Goal: Transaction & Acquisition: Complete application form

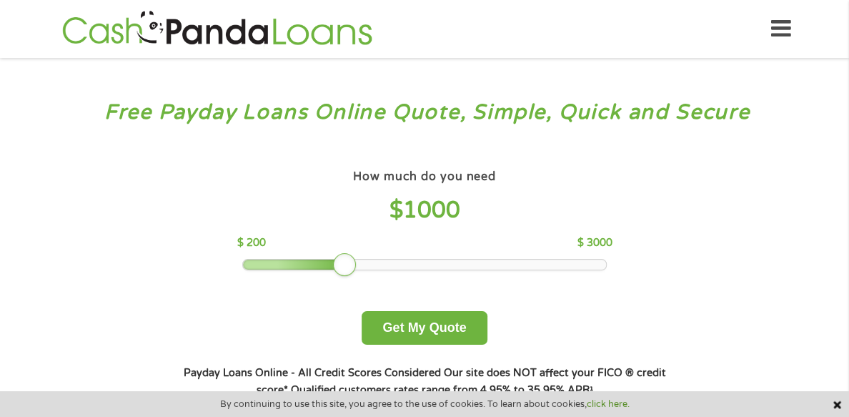
click at [280, 270] on div "How much do you need $ 1000 $ 200 $ 3000" at bounding box center [423, 218] width 375 height 104
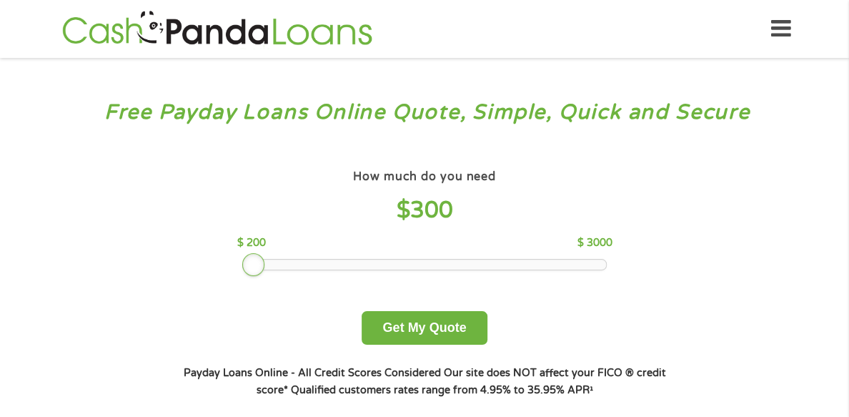
drag, startPoint x: 349, startPoint y: 285, endPoint x: 264, endPoint y: 297, distance: 86.6
click at [264, 297] on div "How much do you need $ 300 $ 200 $ 3000 Get My Quote" at bounding box center [424, 255] width 500 height 179
click at [396, 344] on button "Get My Quote" at bounding box center [424, 328] width 125 height 34
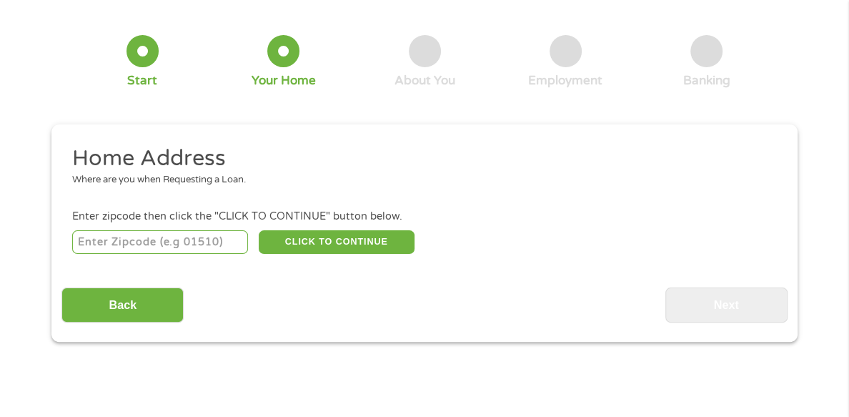
scroll to position [71, 0]
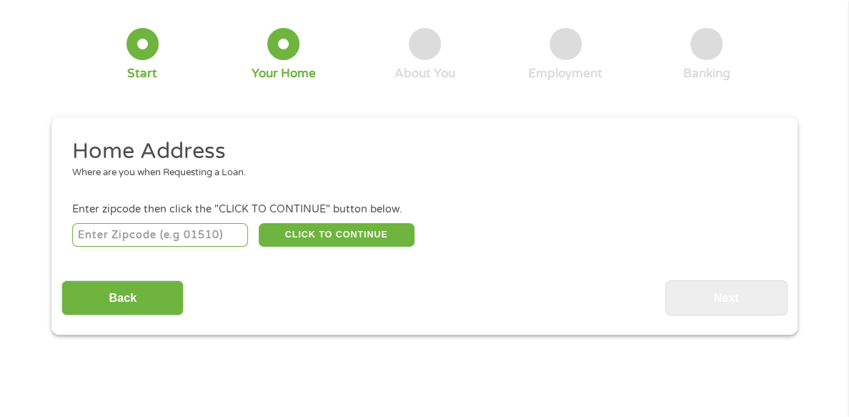
click at [171, 223] on input "number" at bounding box center [160, 235] width 176 height 24
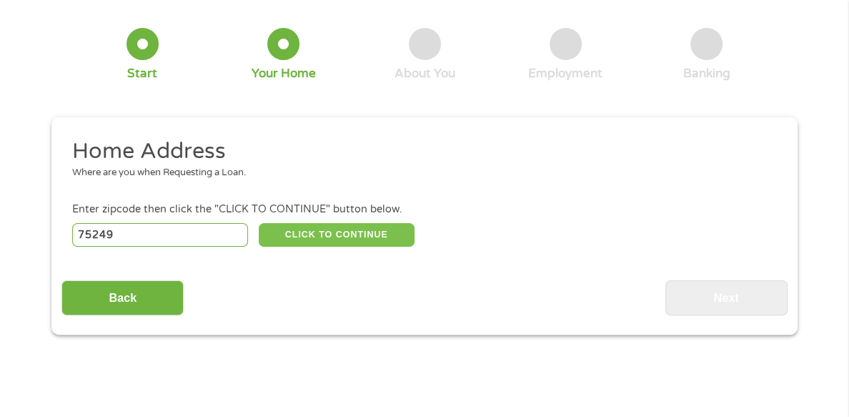
type input "75249"
click at [321, 223] on button "CLICK TO CONTINUE" at bounding box center [337, 235] width 156 height 24
type input "75249"
type input "[GEOGRAPHIC_DATA]"
select select "[US_STATE]"
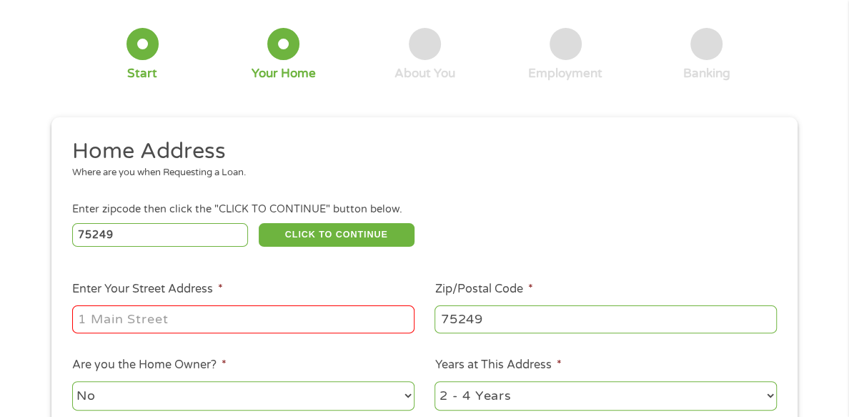
click at [301, 305] on input "Enter Your Street Address *" at bounding box center [243, 318] width 342 height 27
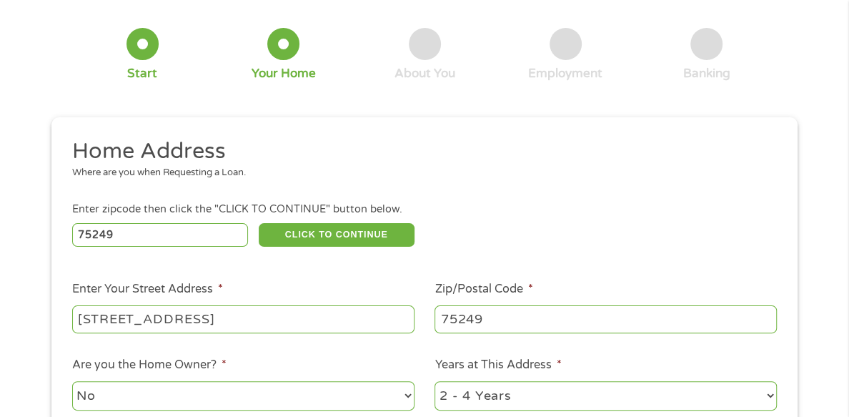
scroll to position [214, 0]
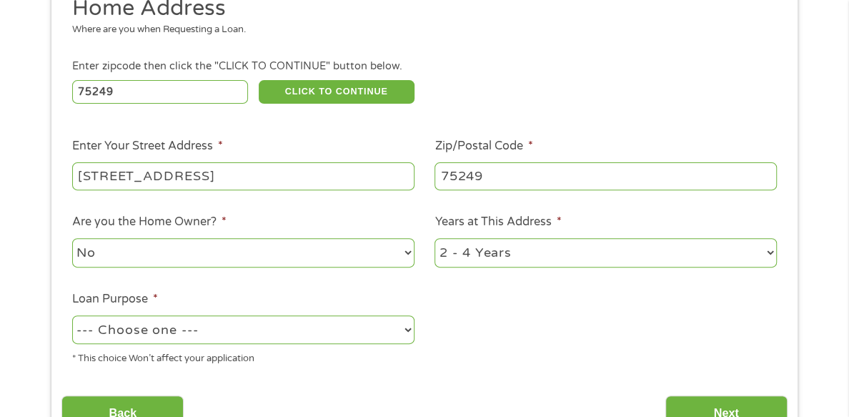
type input "[STREET_ADDRESS]"
click at [279, 238] on select "No Yes" at bounding box center [243, 252] width 342 height 29
click at [295, 317] on select "--- Choose one --- Pay Bills Debt Consolidation Home Improvement Major Purchase…" at bounding box center [243, 329] width 342 height 29
select select "other"
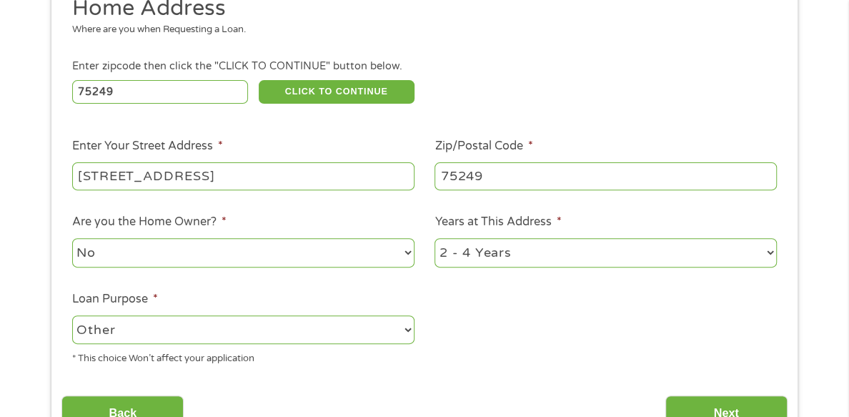
click at [72, 315] on select "--- Choose one --- Pay Bills Debt Consolidation Home Improvement Major Purchase…" at bounding box center [243, 329] width 342 height 29
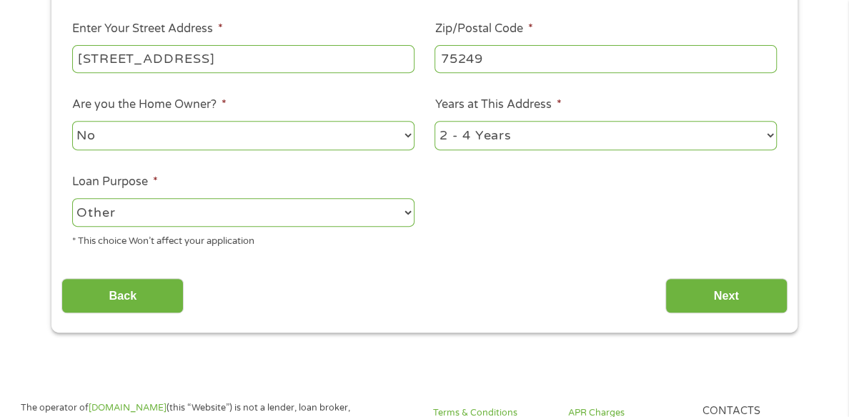
scroll to position [357, 0]
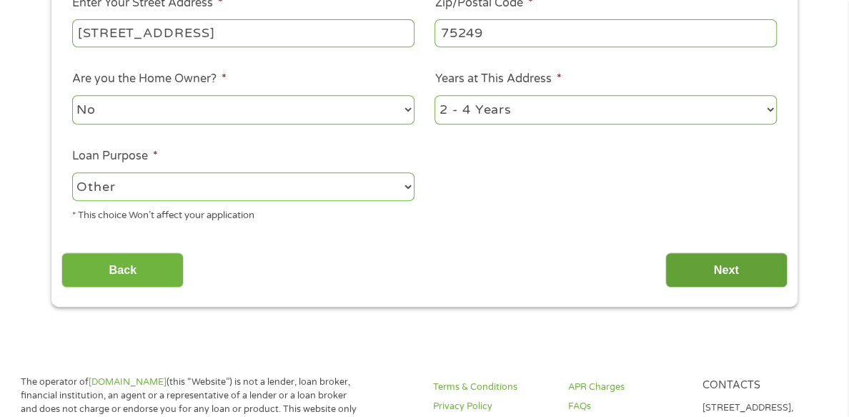
click at [739, 256] on input "Next" at bounding box center [726, 269] width 122 height 35
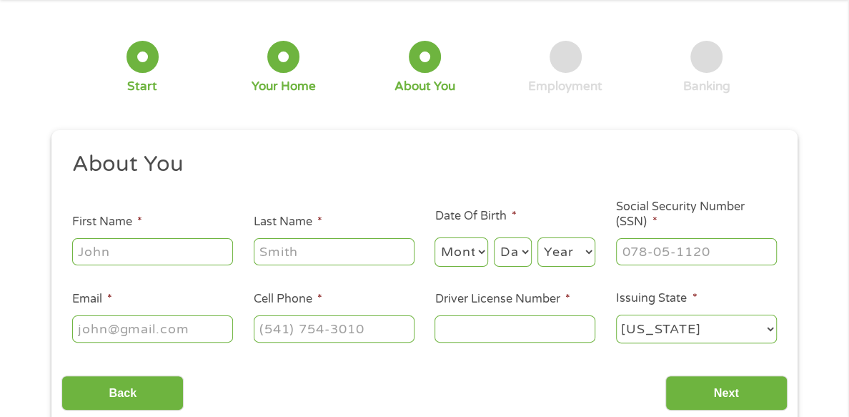
scroll to position [143, 0]
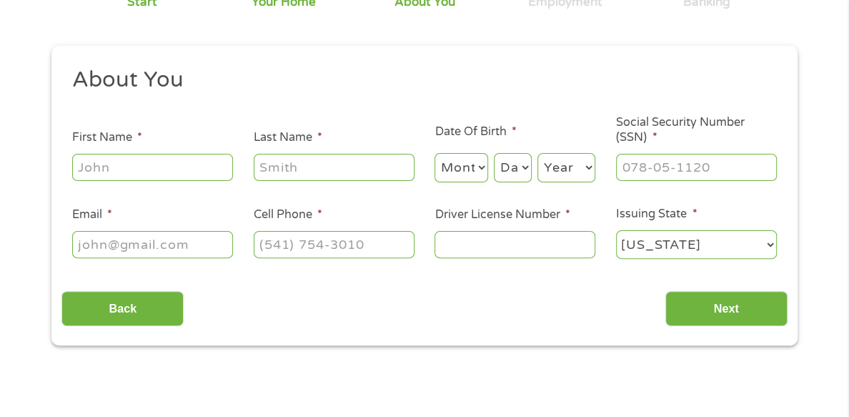
click at [126, 154] on input "First Name *" at bounding box center [152, 167] width 161 height 27
type input "Raneccia"
click at [299, 154] on input "Last Name *" at bounding box center [334, 167] width 161 height 27
drag, startPoint x: 304, startPoint y: 149, endPoint x: 241, endPoint y: 164, distance: 64.5
click at [241, 164] on ul "About You This field is hidden when viewing the form Title * --- Choose one ---…" at bounding box center [423, 169] width 725 height 206
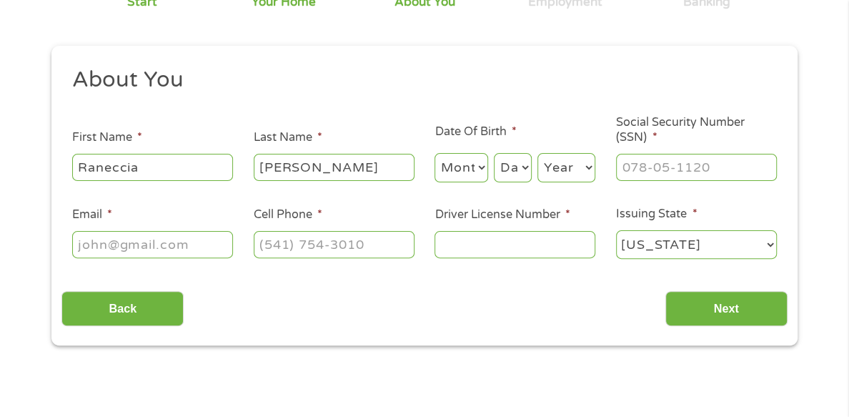
type input "[PERSON_NAME]"
click at [477, 153] on select "Month 1 2 3 4 5 6 7 8 9 10 11 12" at bounding box center [461, 167] width 54 height 29
click at [434, 153] on select "Month 1 2 3 4 5 6 7 8 9 10 11 12" at bounding box center [461, 167] width 54 height 29
click at [471, 153] on select "Month 1 2 3 4 5 6 7 8 9 10 11 12" at bounding box center [461, 167] width 54 height 29
select select "5"
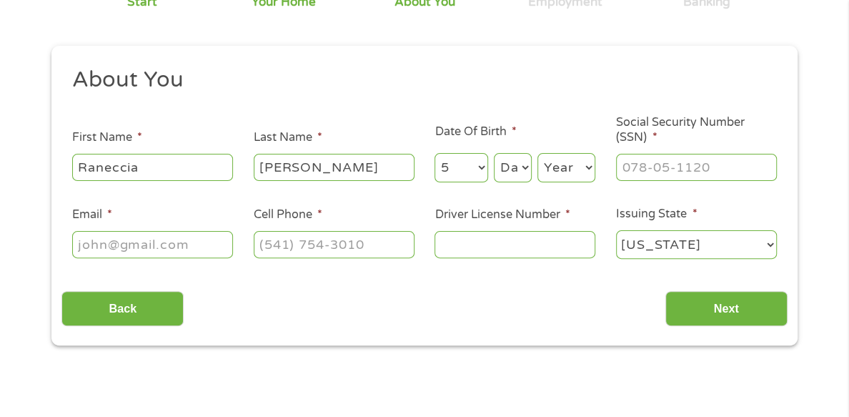
click at [434, 153] on select "Month 1 2 3 4 5 6 7 8 9 10 11 12" at bounding box center [461, 167] width 54 height 29
click at [530, 153] on select "Day 1 2 3 4 5 6 7 8 9 10 11 12 13 14 15 16 17 18 19 20 21 22 23 24 25 26 27 28 …" at bounding box center [513, 167] width 38 height 29
select select "1"
click at [494, 153] on select "Day 1 2 3 4 5 6 7 8 9 10 11 12 13 14 15 16 17 18 19 20 21 22 23 24 25 26 27 28 …" at bounding box center [513, 167] width 38 height 29
click at [559, 159] on select "Year [DATE] 2006 2005 2004 2003 2002 2001 2000 1999 1998 1997 1996 1995 1994 19…" at bounding box center [566, 167] width 58 height 29
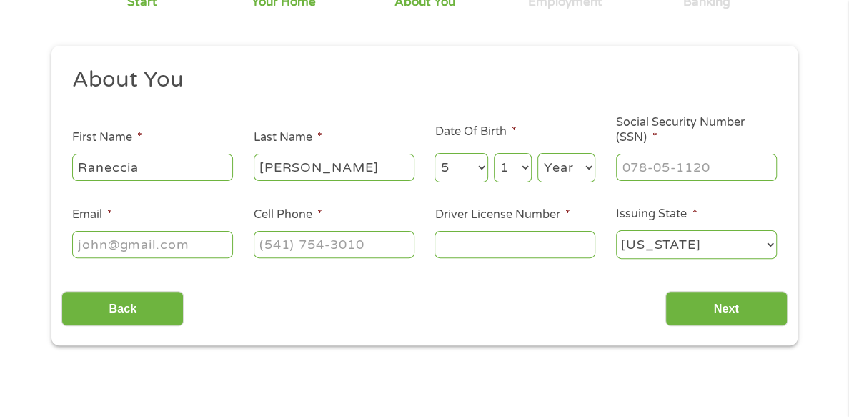
select select "1980"
click at [537, 153] on select "Year [DATE] 2006 2005 2004 2003 2002 2001 2000 1999 1998 1997 1996 1995 1994 19…" at bounding box center [566, 167] width 58 height 29
click at [684, 158] on input "___-__-____" at bounding box center [696, 167] width 161 height 27
type input "461-59-4224"
click at [123, 231] on input "Email *" at bounding box center [152, 244] width 161 height 27
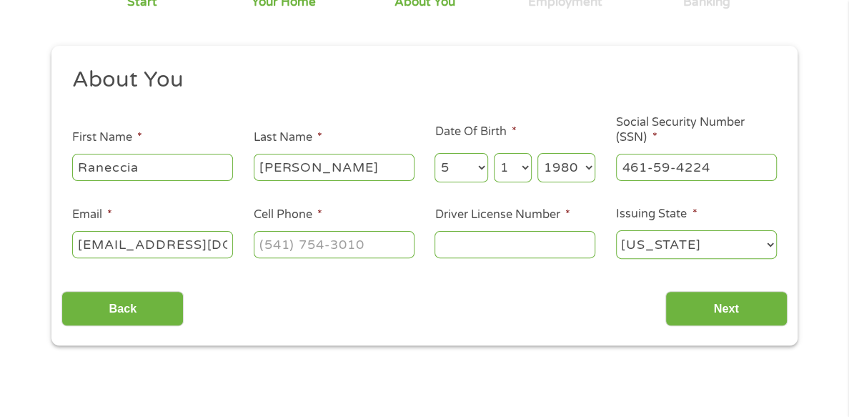
scroll to position [0, 14]
type input "[EMAIL_ADDRESS][DOMAIN_NAME]"
click at [319, 238] on input "(___) ___-____" at bounding box center [334, 244] width 161 height 27
click at [266, 231] on input "(___) ___-____" at bounding box center [334, 244] width 161 height 27
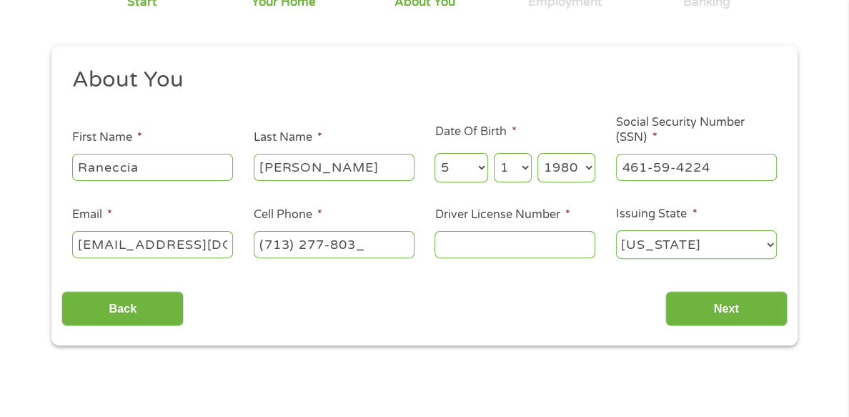
type input "[PHONE_NUMBER]"
click at [498, 231] on input "Driver License Number *" at bounding box center [514, 244] width 161 height 27
type input "01621655"
click at [666, 234] on select "[US_STATE] [US_STATE] [US_STATE] [US_STATE] [US_STATE] [US_STATE] [US_STATE] [U…" at bounding box center [696, 244] width 161 height 29
click at [616, 230] on select "[US_STATE] [US_STATE] [US_STATE] [US_STATE] [US_STATE] [US_STATE] [US_STATE] [U…" at bounding box center [696, 244] width 161 height 29
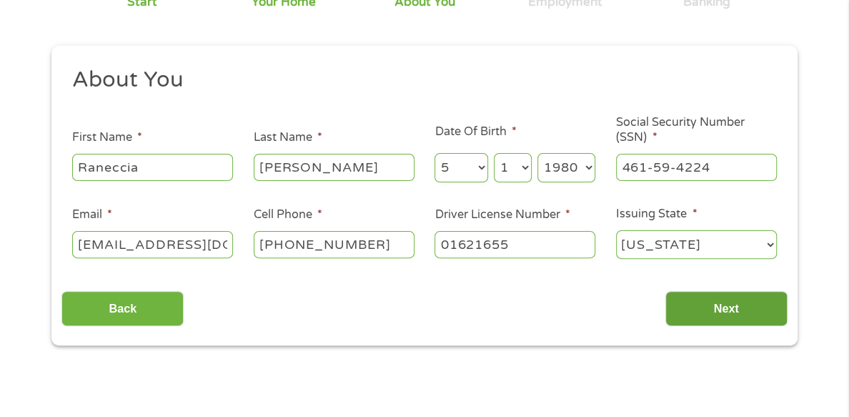
click at [704, 300] on input "Next" at bounding box center [726, 308] width 122 height 35
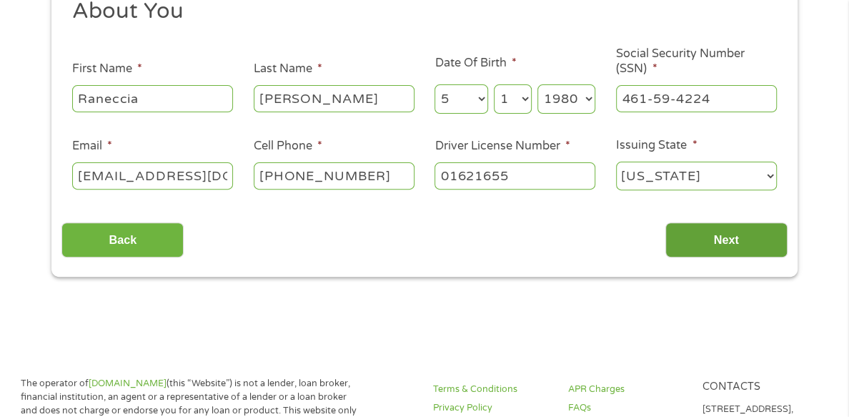
scroll to position [214, 0]
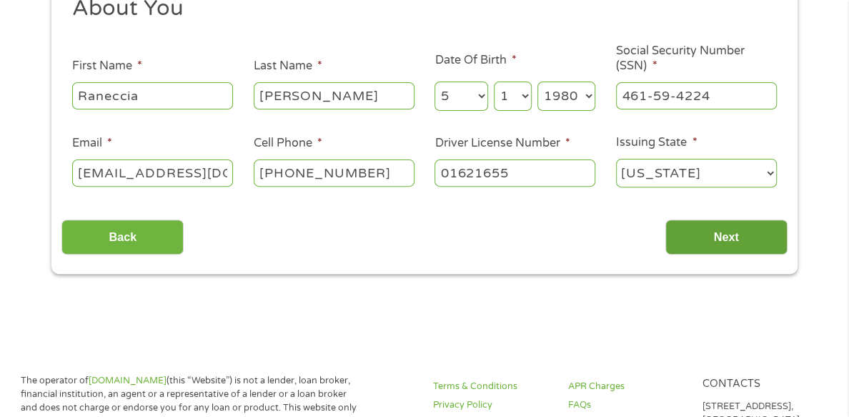
click at [720, 220] on input "Next" at bounding box center [726, 236] width 122 height 35
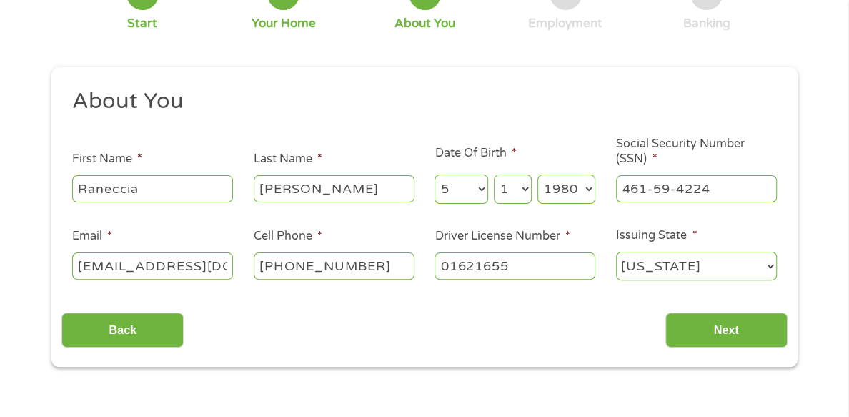
scroll to position [143, 0]
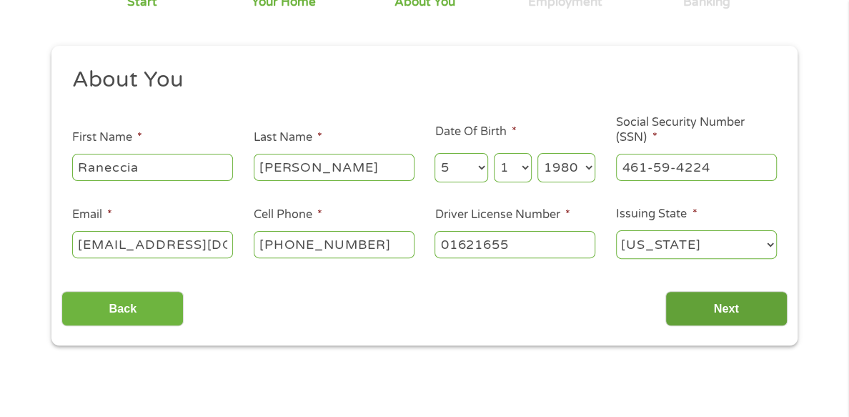
click at [722, 294] on input "Next" at bounding box center [726, 308] width 122 height 35
click at [765, 291] on input "Next" at bounding box center [726, 308] width 122 height 35
click at [733, 291] on input "Next" at bounding box center [726, 308] width 122 height 35
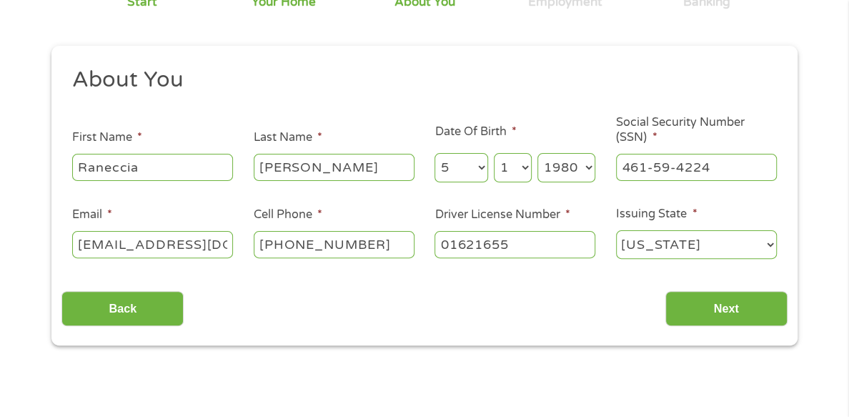
click at [747, 232] on select "[US_STATE] [US_STATE] [US_STATE] [US_STATE] [US_STATE] [US_STATE] [US_STATE] [U…" at bounding box center [696, 244] width 161 height 29
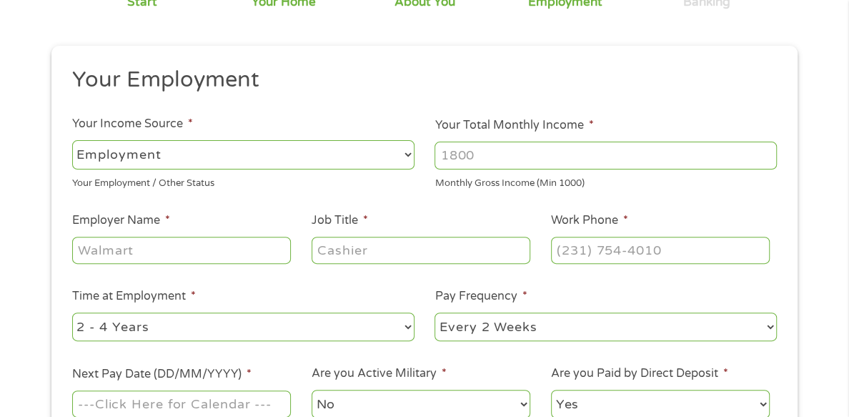
drag, startPoint x: 444, startPoint y: 150, endPoint x: 422, endPoint y: 154, distance: 23.3
click at [422, 154] on ul "Your Employment Your Income Source * --- Choose one --- Employment [DEMOGRAPHIC…" at bounding box center [423, 248] width 725 height 365
click at [121, 242] on input "Employer Name *" at bounding box center [181, 249] width 219 height 27
drag, startPoint x: 477, startPoint y: 144, endPoint x: 429, endPoint y: 146, distance: 47.9
click at [429, 146] on li "Your Total Monthly Income * 1800 Monthly Gross Income (Min 1000)" at bounding box center [605, 153] width 363 height 74
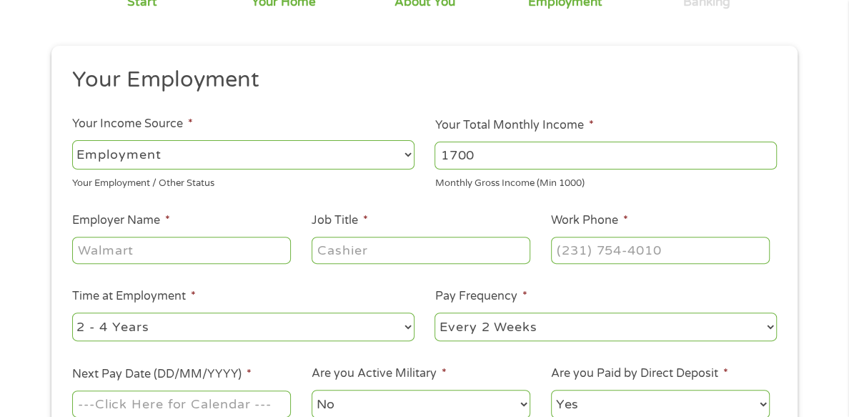
type input "1700"
click at [123, 247] on input "Employer Name *" at bounding box center [181, 249] width 219 height 27
type input "Beneficial"
click at [355, 237] on input "Job Title *" at bounding box center [421, 249] width 219 height 27
type input "Supervisor"
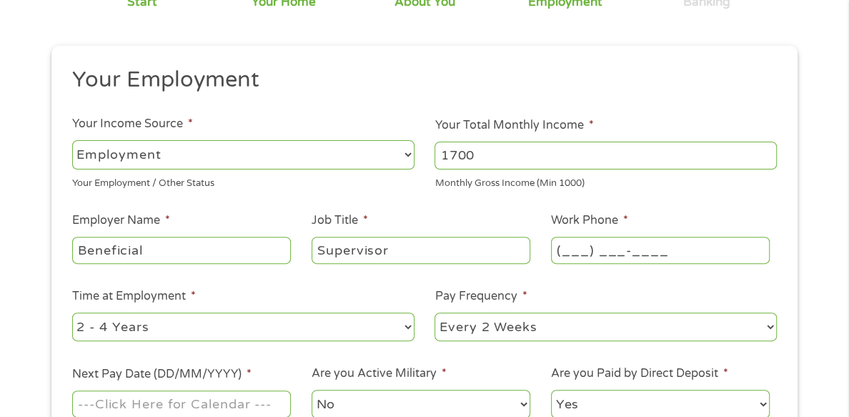
click at [584, 236] on input "(___) ___-____" at bounding box center [660, 249] width 219 height 27
drag, startPoint x: 703, startPoint y: 234, endPoint x: 541, endPoint y: 255, distance: 163.6
click at [541, 255] on ul "Your Employment Your Income Source * --- Choose one --- Employment [DEMOGRAPHIC…" at bounding box center [423, 248] width 725 height 365
type input "[PHONE_NUMBER]"
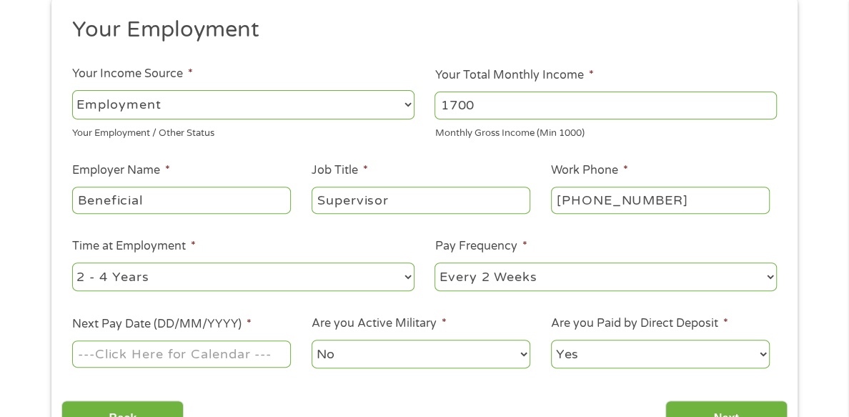
scroll to position [214, 0]
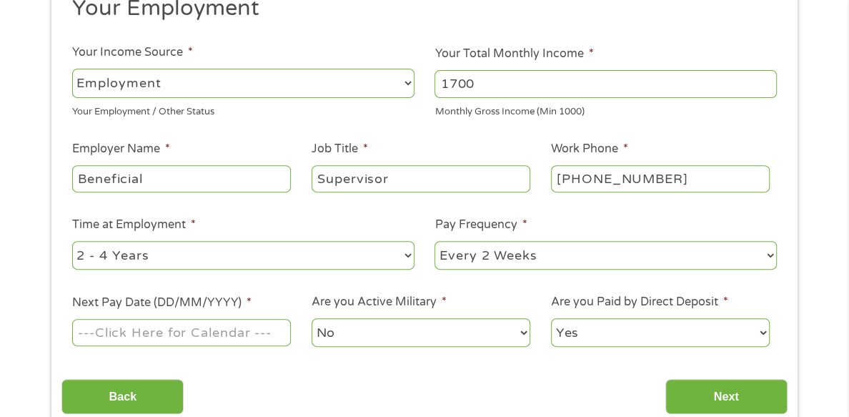
click at [322, 249] on select "--- Choose one --- 1 Year or less 1 - 2 Years 2 - 4 Years Over 4 Years" at bounding box center [243, 255] width 342 height 29
select select "60months"
click at [72, 241] on select "--- Choose one --- 1 Year or less 1 - 2 Years 2 - 4 Years Over 4 Years" at bounding box center [243, 255] width 342 height 29
click at [508, 242] on select "--- Choose one --- Every 2 Weeks Every Week Monthly Semi-Monthly" at bounding box center [605, 255] width 342 height 29
select select "semimonthly"
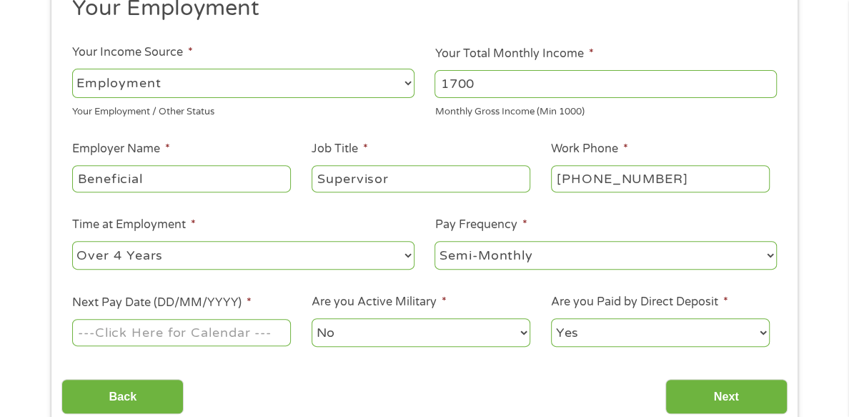
click at [434, 241] on select "--- Choose one --- Every 2 Weeks Every Week Monthly Semi-Monthly" at bounding box center [605, 255] width 342 height 29
click at [191, 320] on input "Next Pay Date (DD/MM/YYYY) *" at bounding box center [181, 332] width 219 height 27
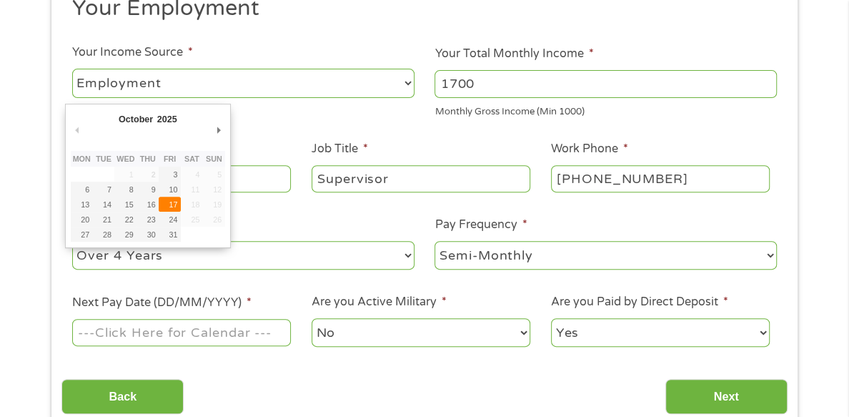
type input "[DATE]"
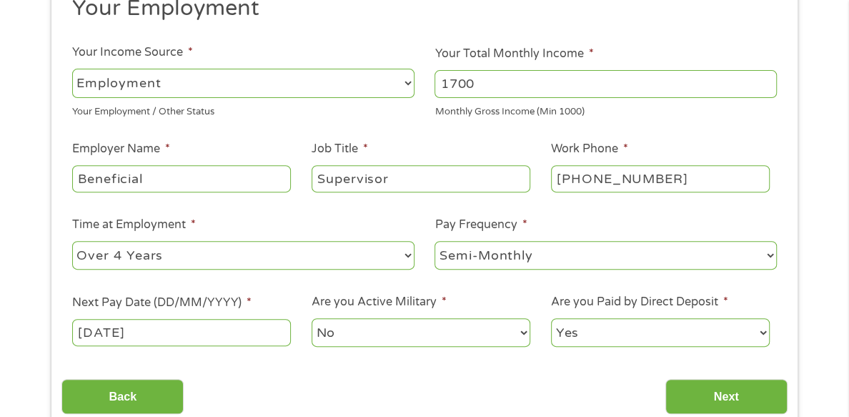
click at [473, 318] on select "No Yes" at bounding box center [421, 332] width 219 height 29
click at [472, 318] on select "No Yes" at bounding box center [421, 332] width 219 height 29
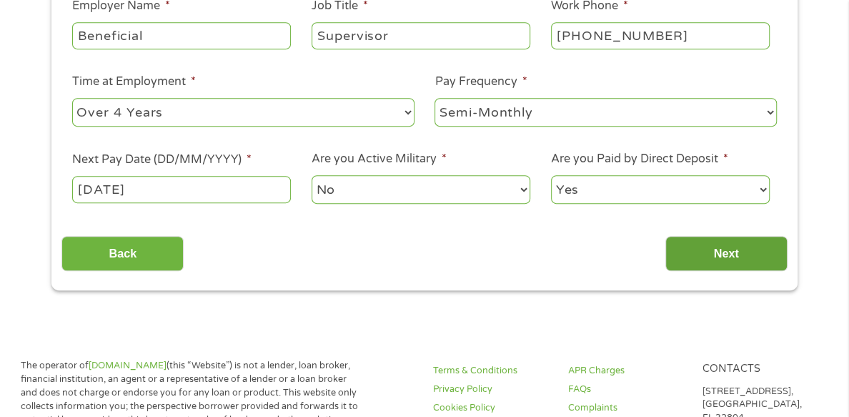
click at [717, 243] on input "Next" at bounding box center [726, 253] width 122 height 35
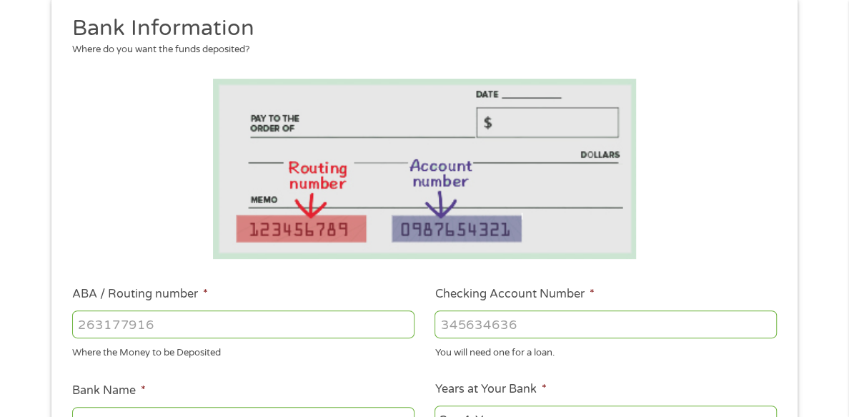
scroll to position [214, 0]
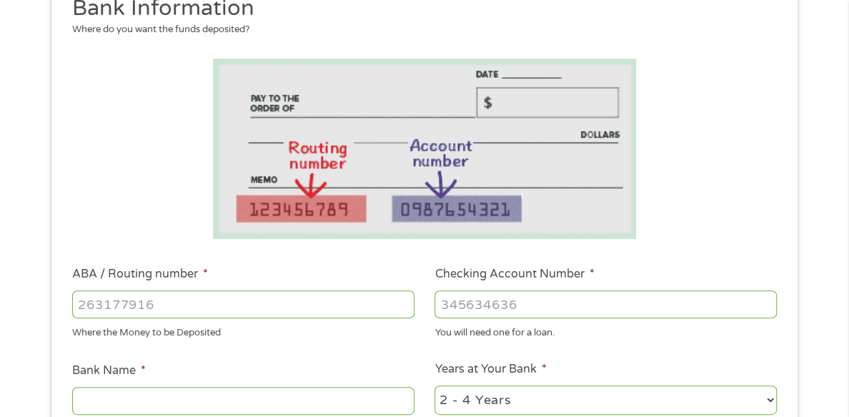
click at [232, 290] on input "ABA / Routing number *" at bounding box center [243, 303] width 342 height 27
type input "111000025"
type input "BANK OF AMERICA NA"
type input "111000025"
click at [512, 290] on input "Checking Account Number *" at bounding box center [605, 303] width 342 height 27
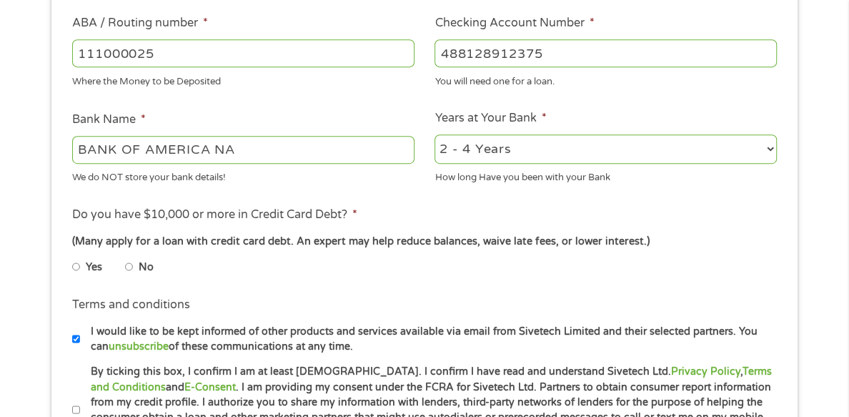
scroll to position [500, 0]
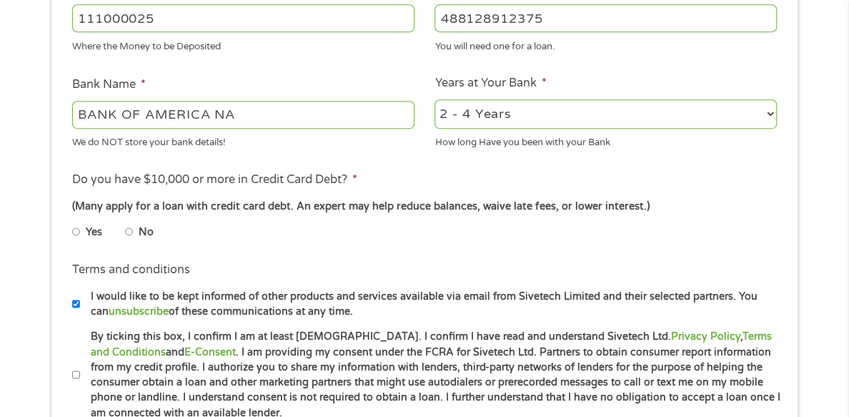
type input "488128912375"
click at [134, 218] on li "No" at bounding box center [150, 232] width 51 height 28
click at [132, 220] on input "No" at bounding box center [129, 231] width 9 height 23
radio input "true"
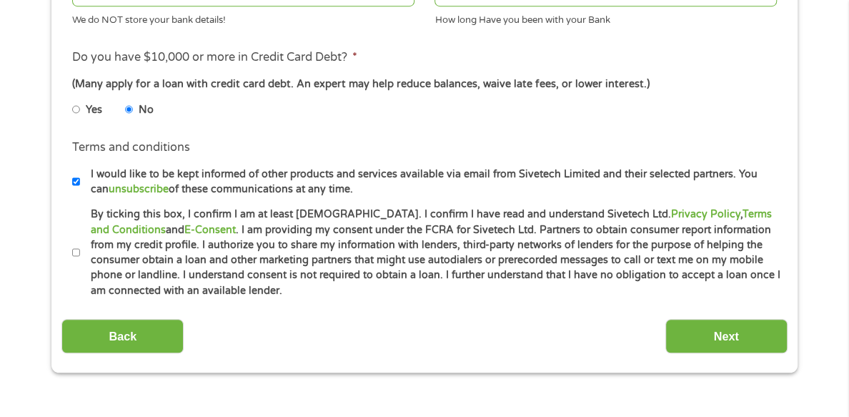
scroll to position [643, 0]
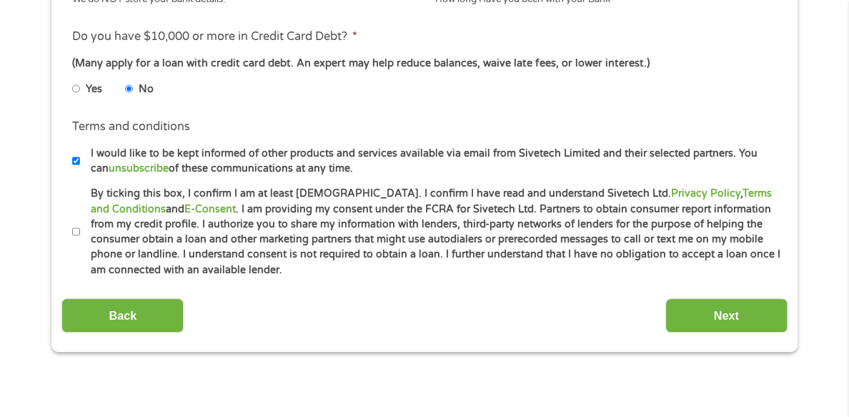
click at [75, 220] on input "By ticking this box, I confirm I am at least [DEMOGRAPHIC_DATA]. I confirm I ha…" at bounding box center [76, 231] width 9 height 23
checkbox input "true"
click at [689, 298] on input "Next" at bounding box center [726, 315] width 122 height 35
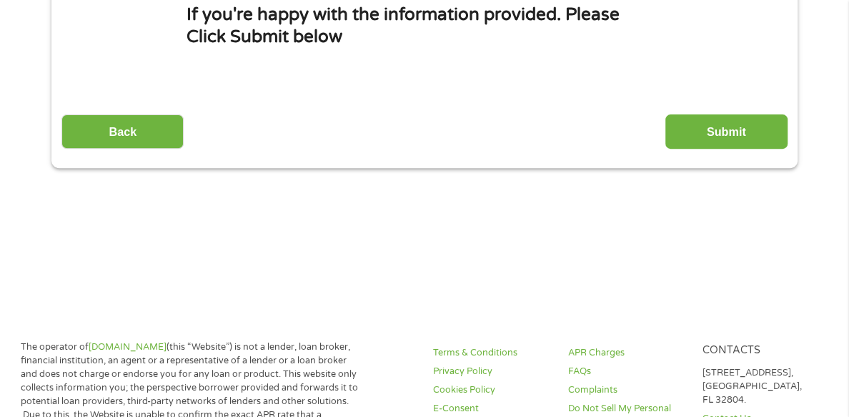
scroll to position [214, 0]
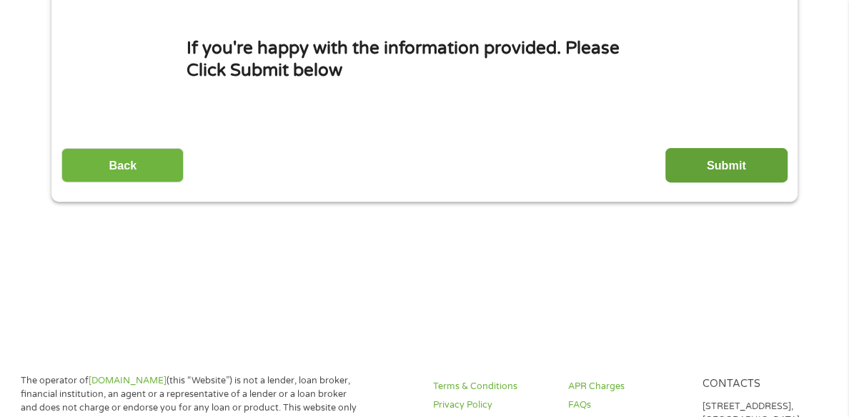
click at [714, 148] on input "Submit" at bounding box center [726, 165] width 122 height 35
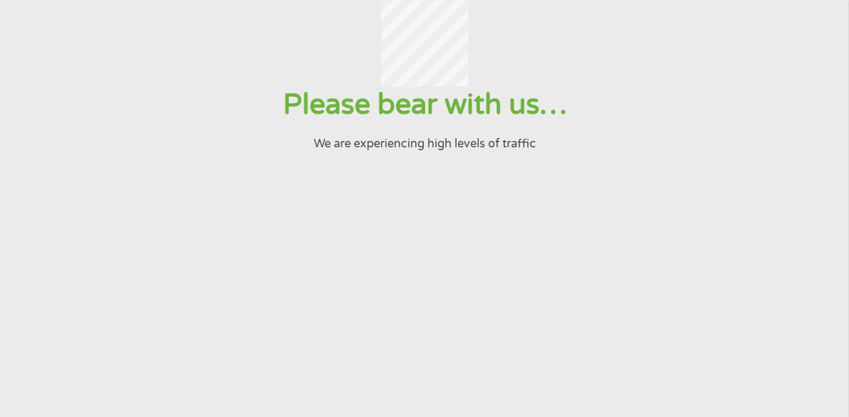
scroll to position [71, 0]
